Goal: Task Accomplishment & Management: Complete application form

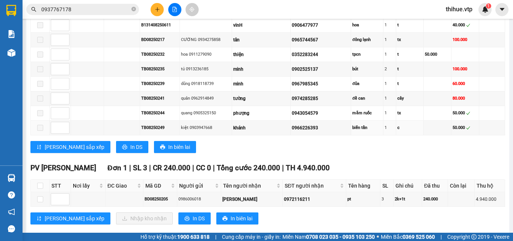
scroll to position [537, 0]
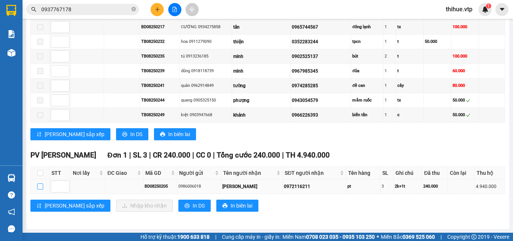
click at [39, 184] on input "checkbox" at bounding box center [40, 186] width 6 height 6
checkbox input "true"
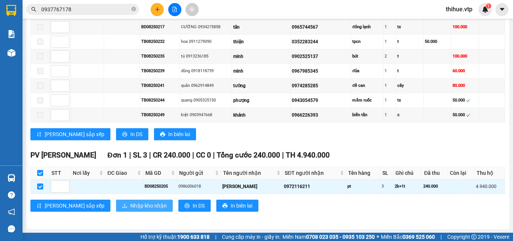
click at [130, 205] on span "Nhập kho nhận" at bounding box center [148, 205] width 36 height 8
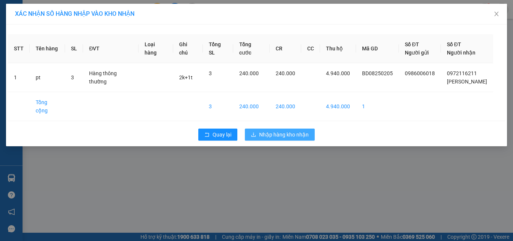
click at [280, 130] on span "Nhập hàng kho nhận" at bounding box center [284, 134] width 50 height 8
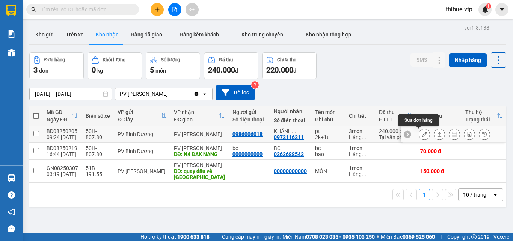
click at [421, 134] on icon at bounding box center [423, 133] width 5 height 5
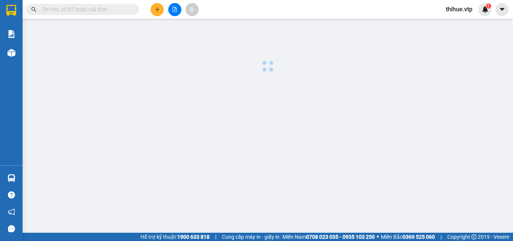
click at [418, 134] on body "Kết quả tìm kiếm ( 0 ) Bộ lọc No Data thihue.vtp 1 Báo cáo BC giao hàng (nhà xe…" at bounding box center [256, 120] width 513 height 241
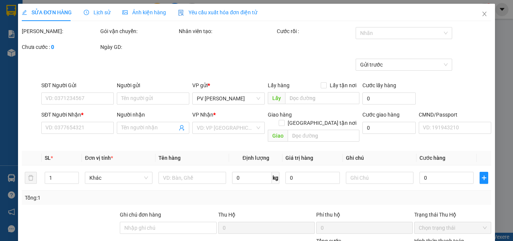
type input "0986006018"
type input "0972116211"
type input "[PERSON_NAME]"
type input "4.940.000"
type input "40.000"
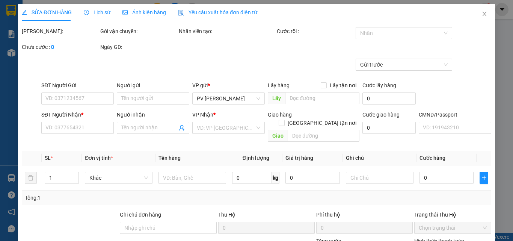
type input "240.000"
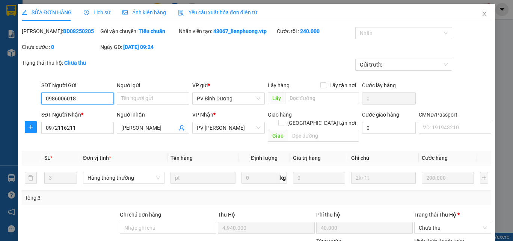
type input "10.000"
click at [417, 136] on div "CMND/Passport VD: [PASSPORT]" at bounding box center [454, 127] width 75 height 35
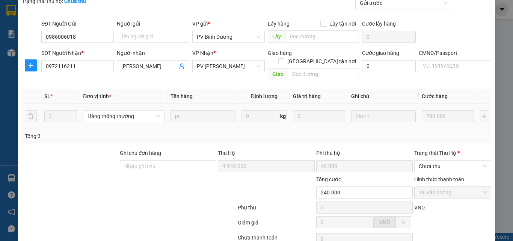
scroll to position [75, 0]
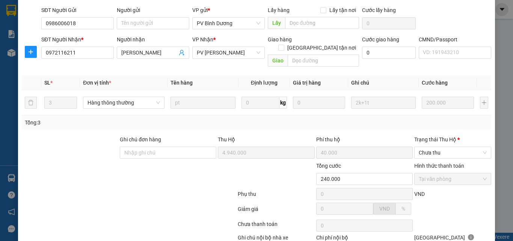
click at [428, 162] on label "Hình thức thanh toán" at bounding box center [439, 165] width 50 height 6
click at [424, 135] on div "Trạng thái [PERSON_NAME] *" at bounding box center [452, 139] width 77 height 8
click at [424, 147] on input "Trạng thái [PERSON_NAME] *" at bounding box center [449, 152] width 63 height 11
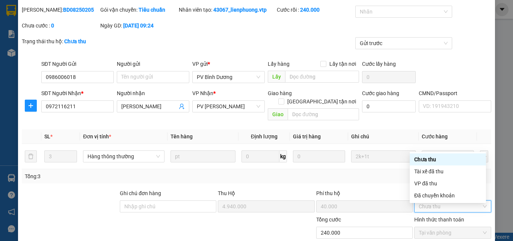
scroll to position [2, 0]
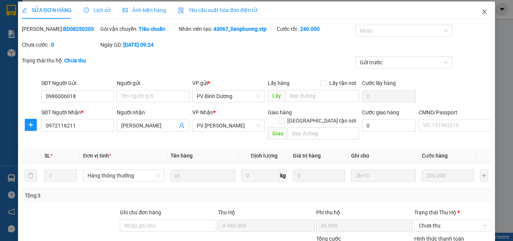
click at [481, 10] on icon "close" at bounding box center [484, 12] width 6 height 6
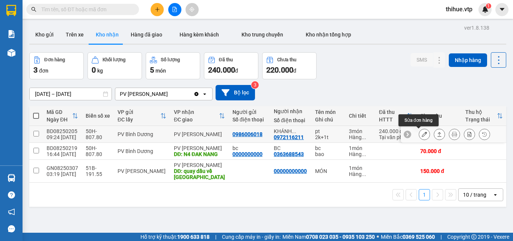
click at [421, 133] on icon at bounding box center [423, 133] width 5 height 5
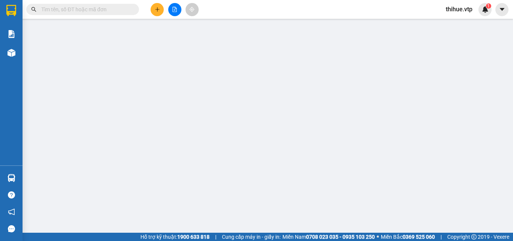
type input "0986006018"
type input "0972116211"
type input "[PERSON_NAME]"
type input "4.940.000"
type input "40.000"
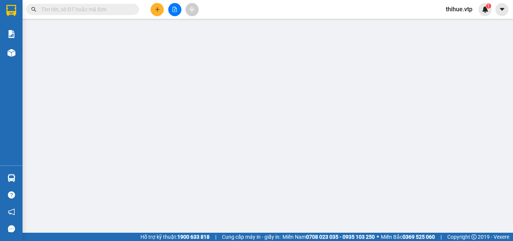
type input "240.000"
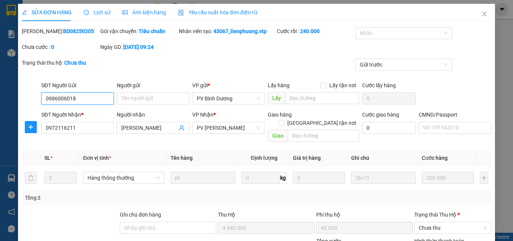
type input "10.000"
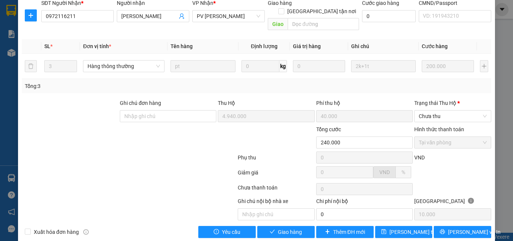
scroll to position [113, 0]
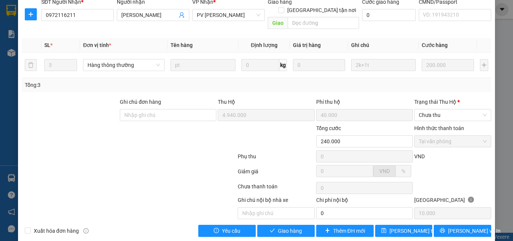
click at [450, 125] on label "Hình thức thanh toán" at bounding box center [439, 128] width 50 height 6
click at [436, 125] on label "Hình thức thanh toán" at bounding box center [439, 128] width 50 height 6
click at [423, 98] on div "Trạng thái [PERSON_NAME] *" at bounding box center [452, 102] width 77 height 8
click at [423, 109] on input "Trạng thái [PERSON_NAME] *" at bounding box center [449, 114] width 63 height 11
click at [423, 98] on div "Trạng thái [PERSON_NAME] *" at bounding box center [452, 102] width 77 height 8
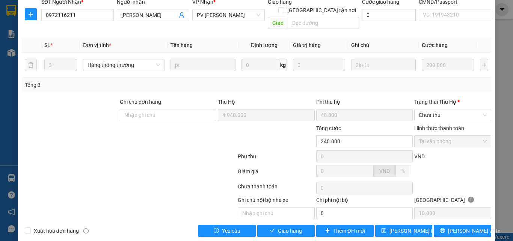
click at [423, 109] on input "Trạng thái [PERSON_NAME] *" at bounding box center [449, 114] width 63 height 11
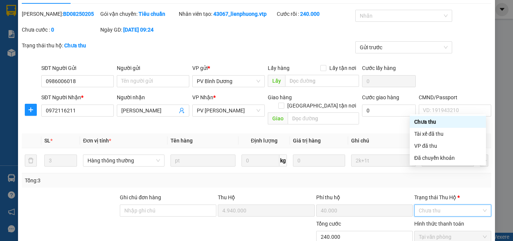
scroll to position [0, 0]
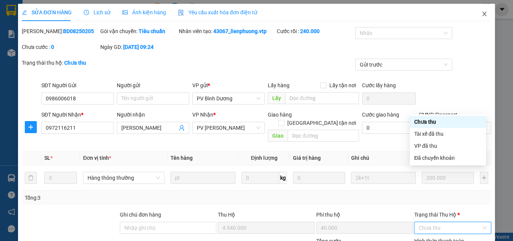
click at [481, 11] on icon "close" at bounding box center [484, 14] width 6 height 6
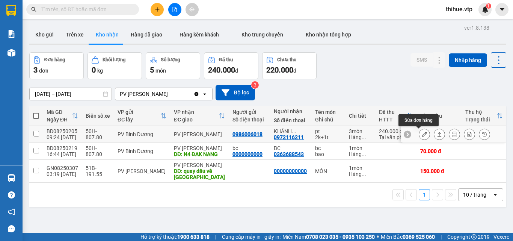
click at [421, 134] on icon at bounding box center [423, 133] width 5 height 5
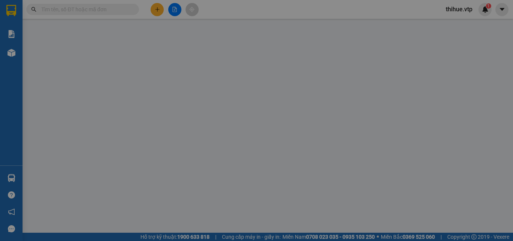
type input "0986006018"
type input "0972116211"
type input "[PERSON_NAME]"
type input "4.940.000"
type input "40.000"
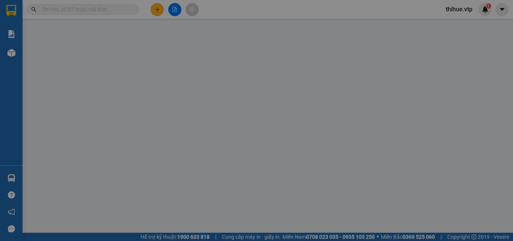
type input "240.000"
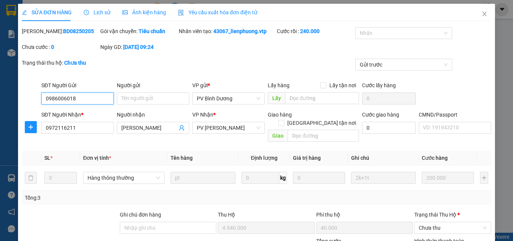
type input "10.000"
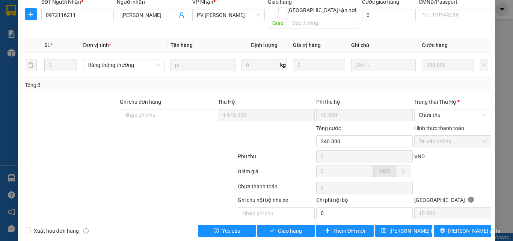
scroll to position [115, 0]
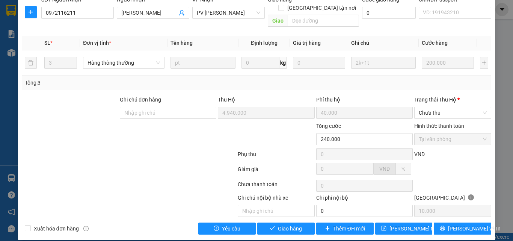
click at [439, 123] on label "Hình thức thanh toán" at bounding box center [439, 126] width 50 height 6
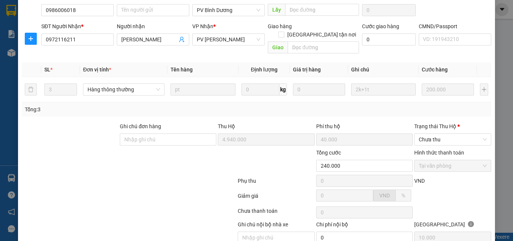
scroll to position [2, 0]
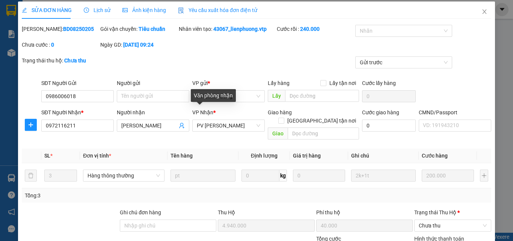
click at [199, 111] on span "VP Nhận" at bounding box center [202, 112] width 21 height 6
click at [482, 8] on span "Close" at bounding box center [484, 12] width 21 height 21
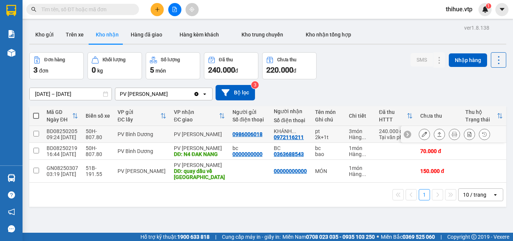
click at [36, 132] on input "checkbox" at bounding box center [36, 134] width 6 height 6
checkbox input "true"
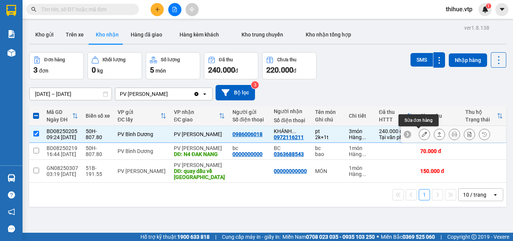
click at [421, 133] on icon at bounding box center [423, 133] width 5 height 5
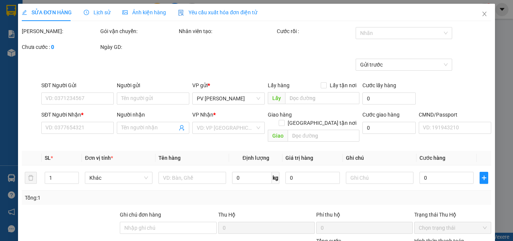
type input "0986006018"
type input "0972116211"
type input "[PERSON_NAME]"
type input "4.940.000"
type input "40.000"
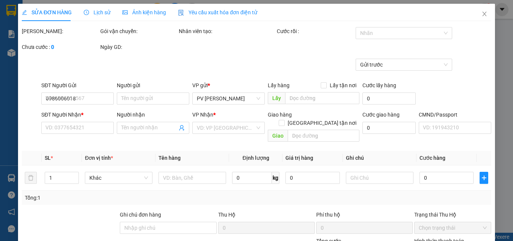
type input "240.000"
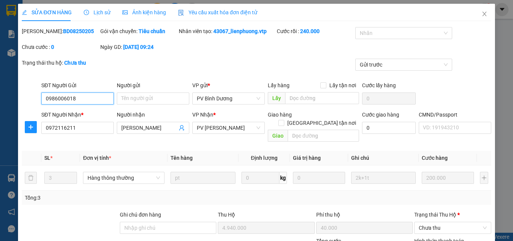
type input "10.000"
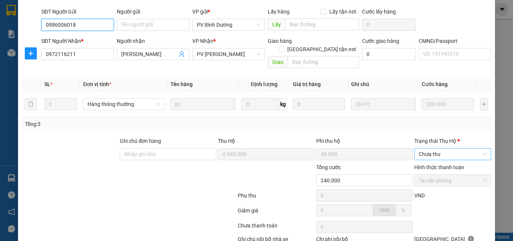
scroll to position [75, 0]
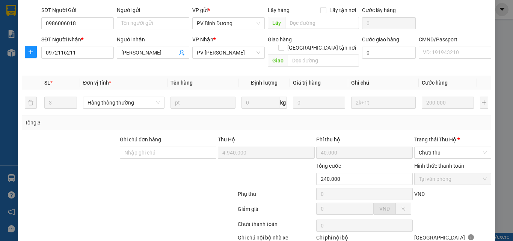
click at [430, 162] on label "Hình thức thanh toán" at bounding box center [439, 165] width 50 height 6
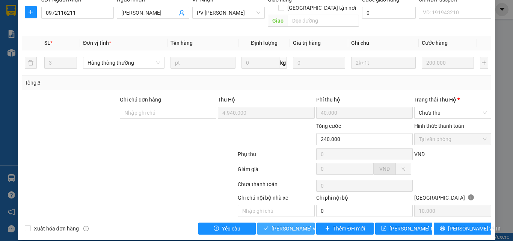
click at [274, 224] on span "[PERSON_NAME] và Giao hàng" at bounding box center [307, 228] width 72 height 8
click at [295, 224] on span "[PERSON_NAME] và Giao hàng" at bounding box center [307, 228] width 72 height 8
click at [296, 224] on span "[PERSON_NAME] và Giao hàng" at bounding box center [307, 228] width 72 height 8
click at [263, 225] on icon "check" at bounding box center [265, 227] width 5 height 5
click at [280, 224] on span "[PERSON_NAME] và Giao hàng" at bounding box center [307, 228] width 72 height 8
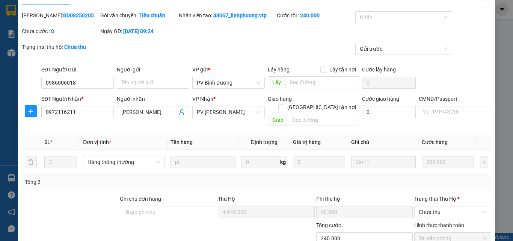
scroll to position [0, 0]
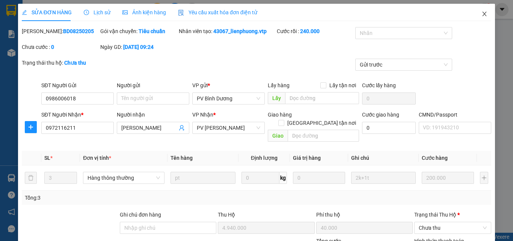
click at [481, 12] on icon "close" at bounding box center [484, 14] width 6 height 6
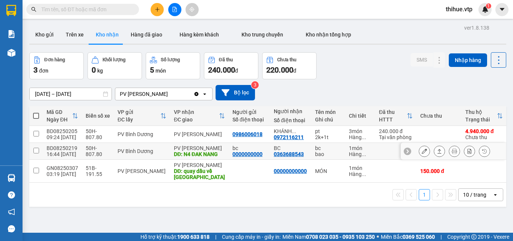
click at [37, 149] on input "checkbox" at bounding box center [36, 150] width 6 height 6
checkbox input "true"
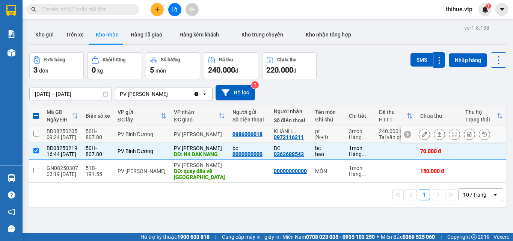
click at [38, 134] on input "checkbox" at bounding box center [36, 134] width 6 height 6
checkbox input "true"
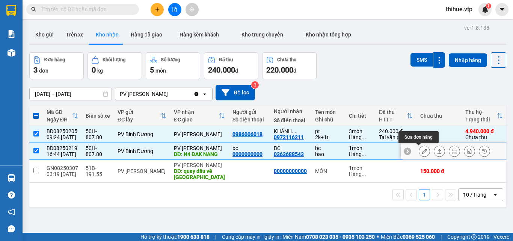
click at [421, 150] on icon at bounding box center [423, 150] width 5 height 5
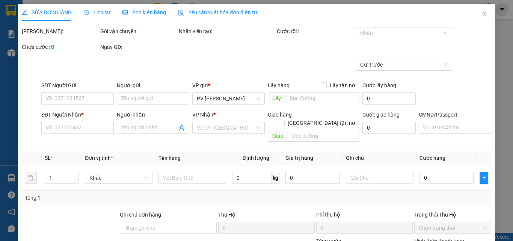
type input "0000000000"
type input "bc"
type input "0363688543"
type input "BC"
type input "N4 ĐAK NANG"
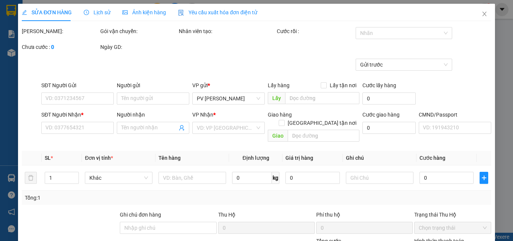
type input "70.000"
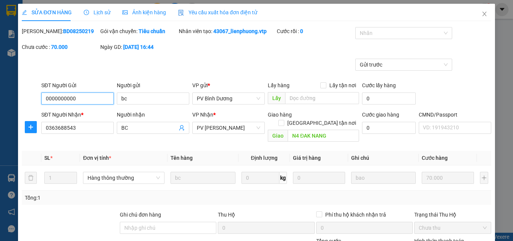
type input "3.500"
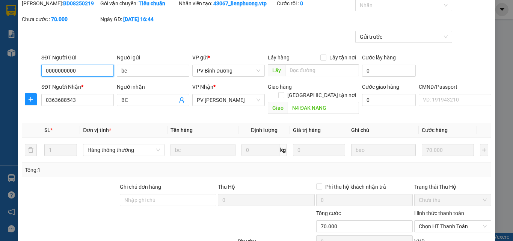
scroll to position [113, 0]
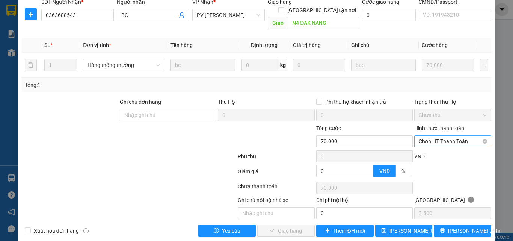
click at [445, 135] on span "Chọn HT Thanh Toán" at bounding box center [452, 140] width 68 height 11
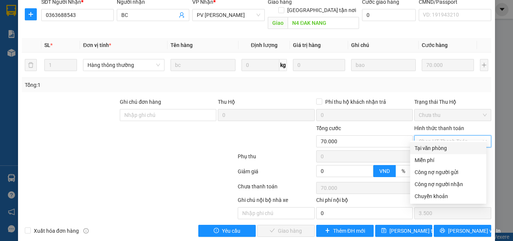
click at [444, 149] on div "Tại văn phòng" at bounding box center [447, 148] width 67 height 8
type input "0"
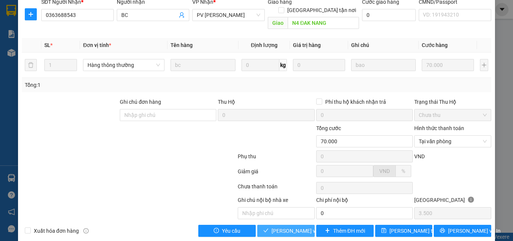
click at [280, 226] on span "[PERSON_NAME] và Giao hàng" at bounding box center [307, 230] width 72 height 8
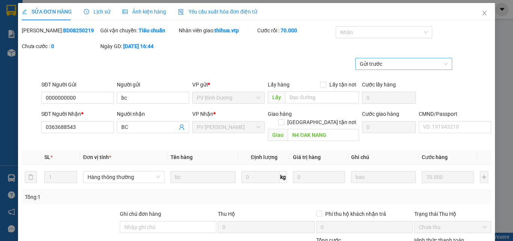
scroll to position [0, 0]
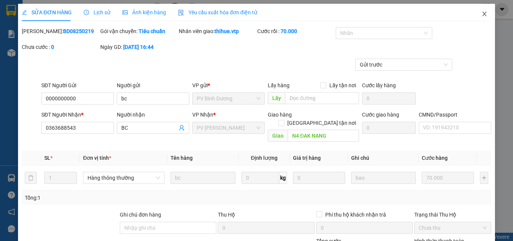
click at [482, 15] on icon "close" at bounding box center [484, 14] width 4 height 5
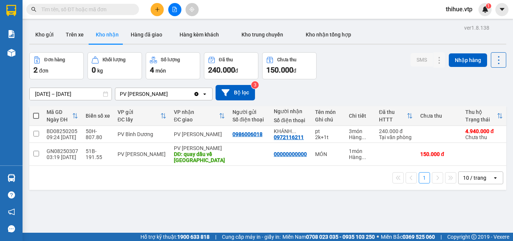
click at [91, 8] on input "text" at bounding box center [85, 9] width 89 height 8
click at [103, 33] on button "Kho nhận" at bounding box center [107, 35] width 35 height 18
click at [78, 6] on input "text" at bounding box center [85, 9] width 89 height 8
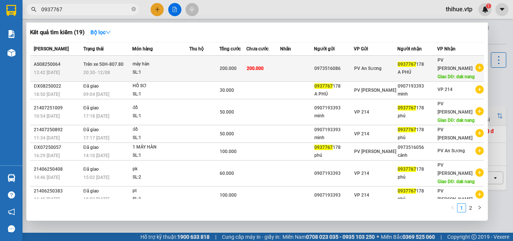
type input "0937767"
click at [263, 68] on span "200.000" at bounding box center [255, 68] width 17 height 5
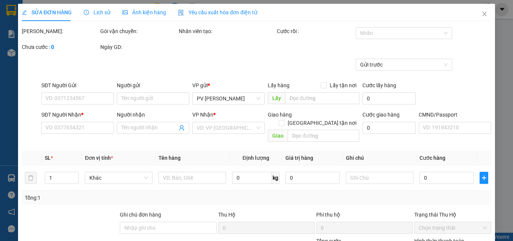
type input "10.000"
type input "0973516086"
type input "0937767178"
type input "A PHÚ"
type input "dak nang"
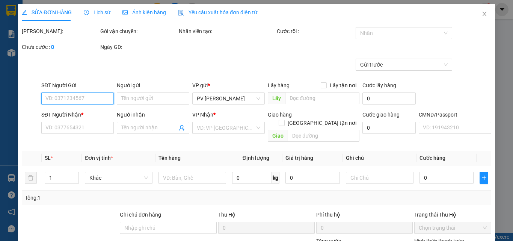
type input "200.000"
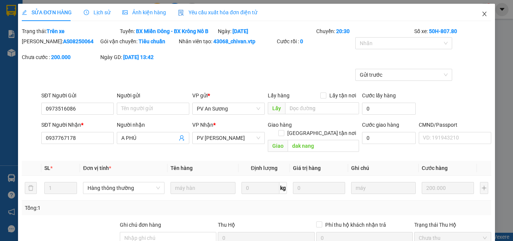
click at [481, 14] on icon "close" at bounding box center [484, 14] width 6 height 6
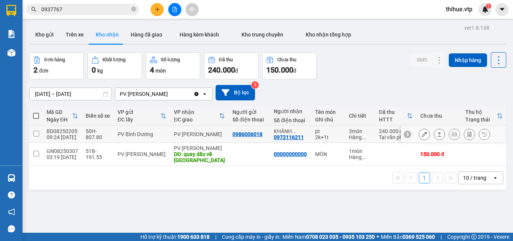
click at [36, 131] on input "checkbox" at bounding box center [36, 134] width 6 height 6
checkbox input "true"
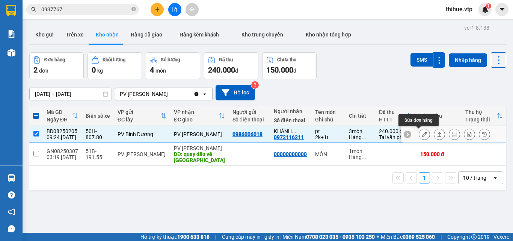
click at [421, 134] on icon at bounding box center [423, 133] width 5 height 5
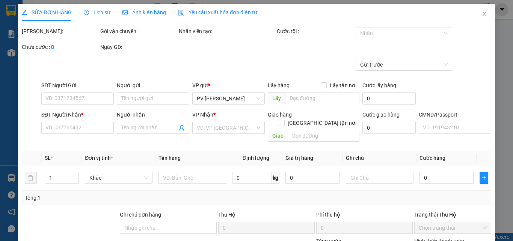
type input "0986006018"
type input "0972116211"
type input "[PERSON_NAME]"
type input "4.940.000"
type input "40.000"
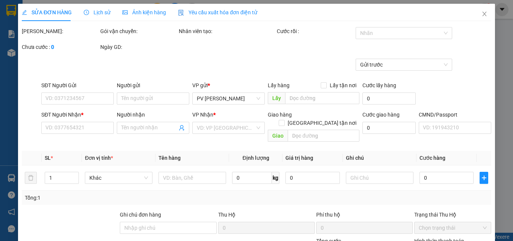
type input "240.000"
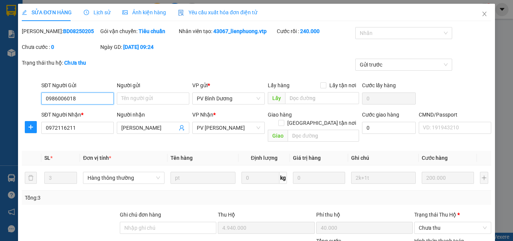
type input "10.000"
click at [481, 15] on icon "close" at bounding box center [484, 14] width 6 height 6
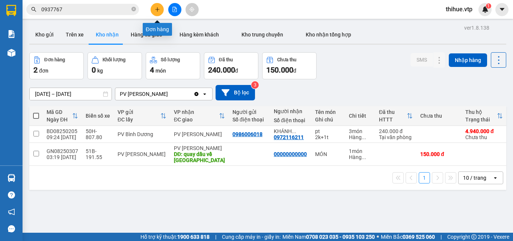
click at [155, 9] on icon "plus" at bounding box center [157, 9] width 5 height 5
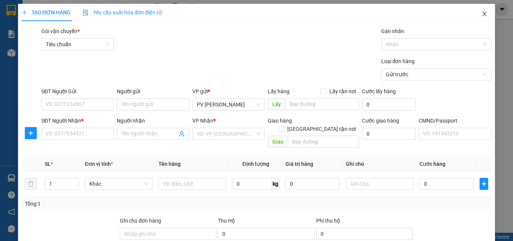
click at [481, 14] on icon "close" at bounding box center [484, 14] width 6 height 6
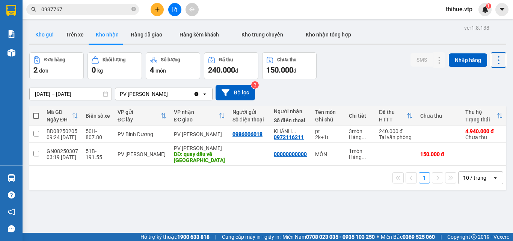
click at [44, 34] on button "Kho gửi" at bounding box center [44, 35] width 30 height 18
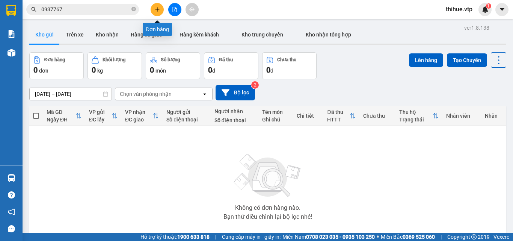
click at [158, 9] on icon "plus" at bounding box center [157, 9] width 4 height 0
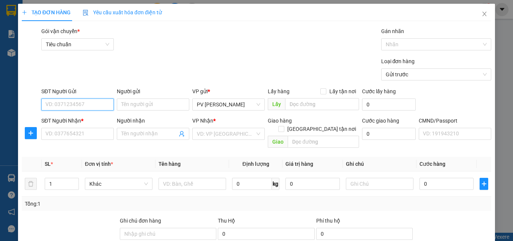
click at [91, 104] on input "SĐT Người Gửi" at bounding box center [77, 104] width 72 height 12
click at [93, 105] on input "SĐT Người Gửi" at bounding box center [77, 104] width 72 height 12
click at [91, 105] on input "SĐT Người Gửi" at bounding box center [77, 104] width 72 height 12
type input "0"
type input "0868288731"
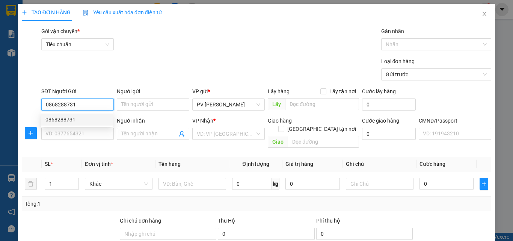
click at [70, 120] on div "0868288731" at bounding box center [76, 119] width 63 height 8
type input "0934166883"
type input "[PERSON_NAME]"
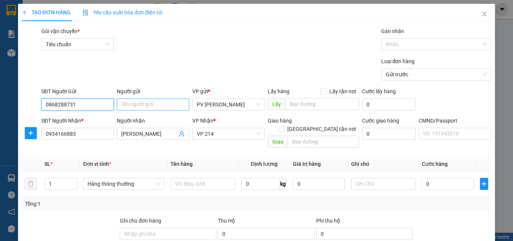
type input "0868288731"
click at [154, 103] on input "Người gửi" at bounding box center [153, 104] width 72 height 12
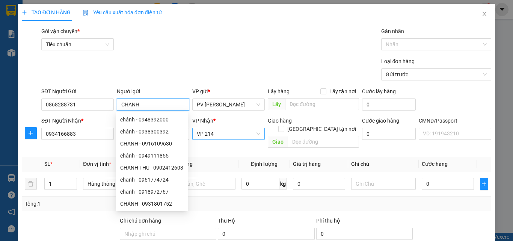
click at [224, 133] on span "VP 214" at bounding box center [228, 133] width 63 height 11
type input "CHANH"
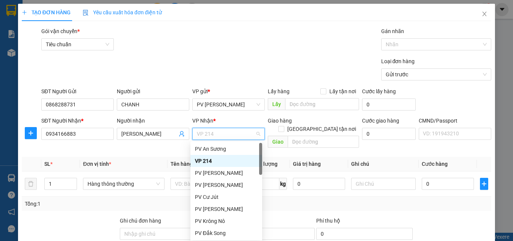
click at [217, 158] on div "VP 214" at bounding box center [226, 160] width 63 height 8
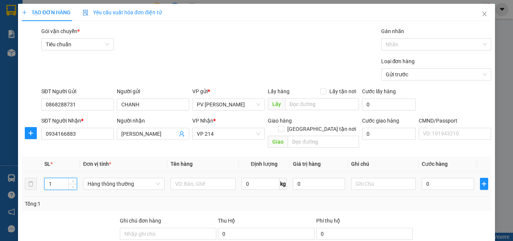
click at [52, 178] on input "1" at bounding box center [61, 183] width 32 height 11
type input "16"
click at [201, 177] on input "text" at bounding box center [202, 183] width 65 height 12
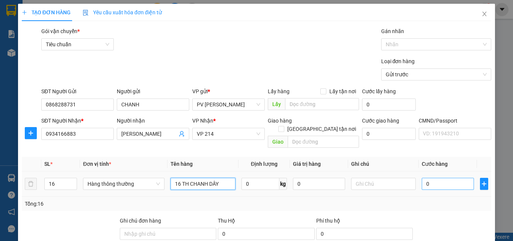
type input "16 TH CHANH DÂY"
click at [425, 177] on input "0" at bounding box center [447, 183] width 52 height 12
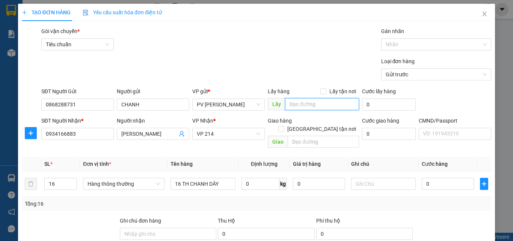
click at [302, 101] on input "text" at bounding box center [322, 104] width 74 height 12
type input "H"
type input "D"
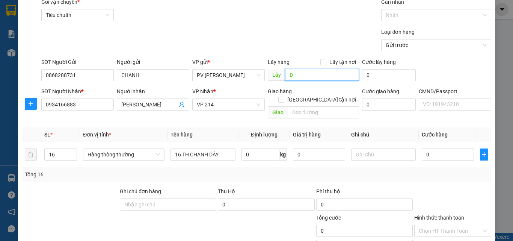
scroll to position [38, 0]
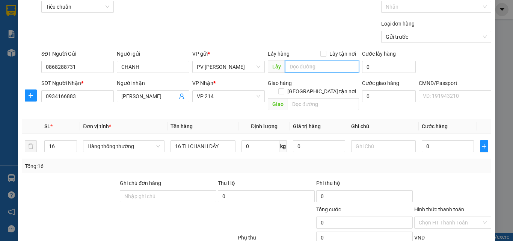
type input "D"
type input "ĐÈO 529"
click at [424, 140] on input "0" at bounding box center [447, 146] width 52 height 12
type input "9"
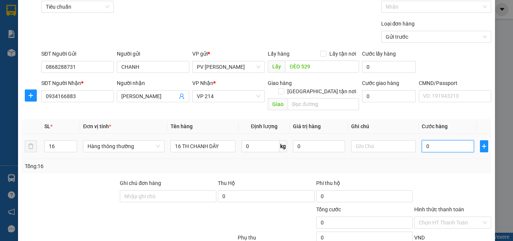
type input "9"
type input "96"
type input "960"
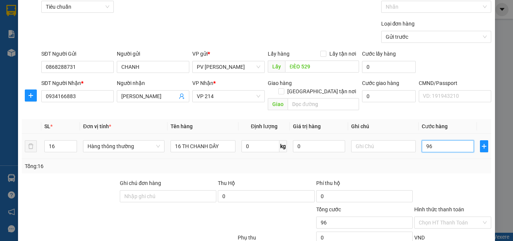
type input "960"
type input "9.600"
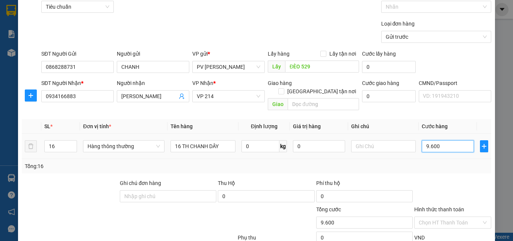
type input "96.000"
type input "960.000"
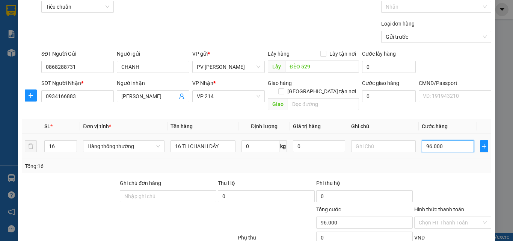
type input "960.000"
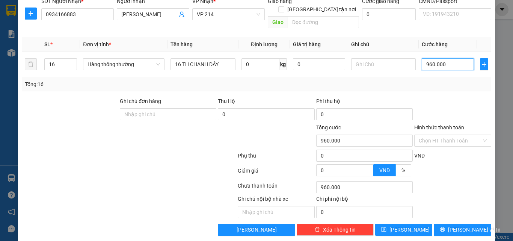
scroll to position [120, 0]
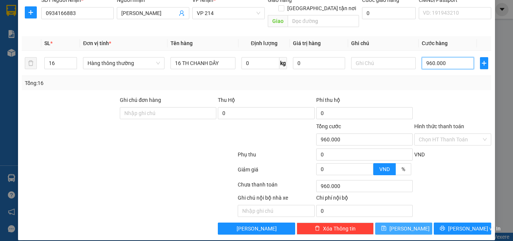
type input "960.000"
click at [409, 222] on button "[PERSON_NAME]" at bounding box center [403, 228] width 57 height 12
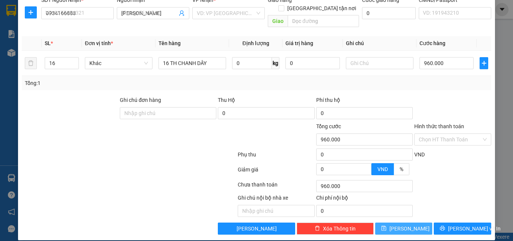
type input "1"
type input "0"
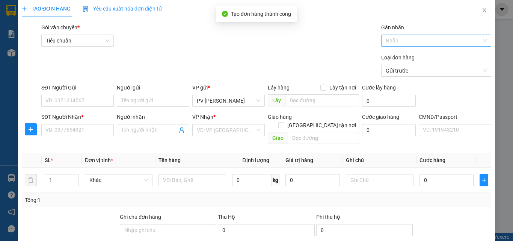
scroll to position [0, 0]
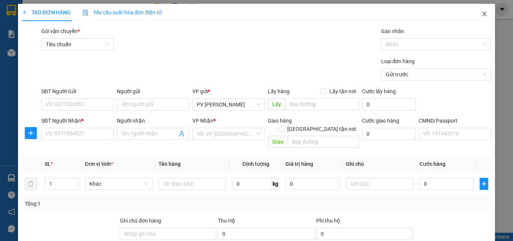
click at [481, 13] on icon "close" at bounding box center [484, 14] width 6 height 6
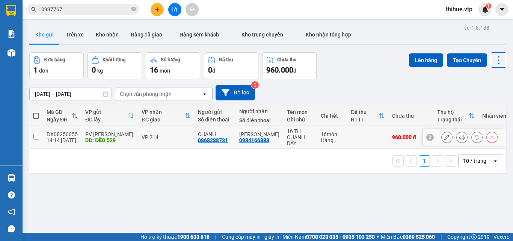
click at [35, 136] on input "checkbox" at bounding box center [36, 137] width 6 height 6
checkbox input "true"
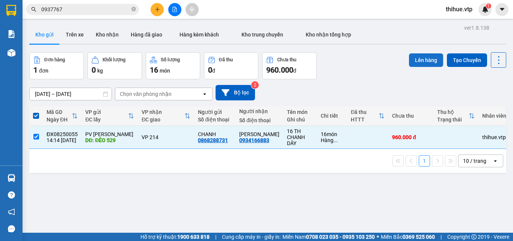
click at [426, 57] on button "Lên hàng" at bounding box center [426, 60] width 34 height 14
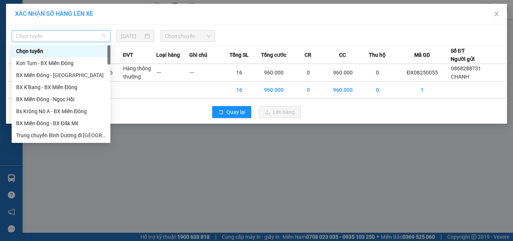
click at [75, 36] on span "Chọn tuyến" at bounding box center [61, 35] width 90 height 11
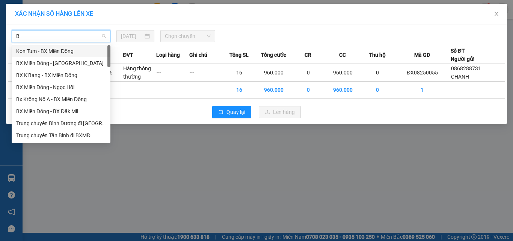
type input "B"
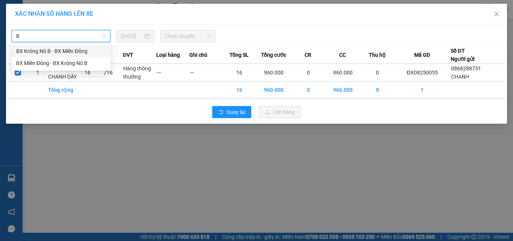
click at [38, 48] on div "BX Krông Nô B - BX Miền Đông" at bounding box center [61, 51] width 90 height 8
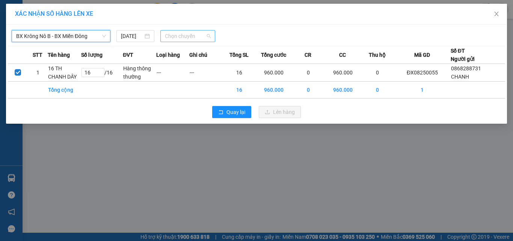
click at [189, 38] on span "Chọn chuyến" at bounding box center [188, 35] width 46 height 11
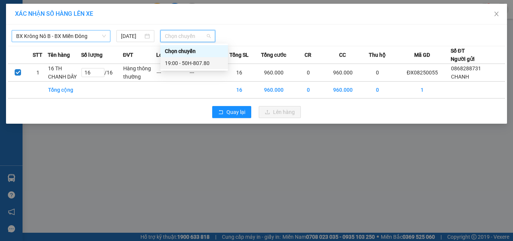
click at [199, 64] on div "19:00 - 50H-807.80" at bounding box center [194, 63] width 59 height 8
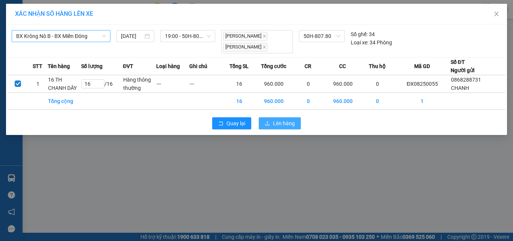
click at [286, 121] on span "Lên hàng" at bounding box center [284, 123] width 22 height 8
